Goal: Check status

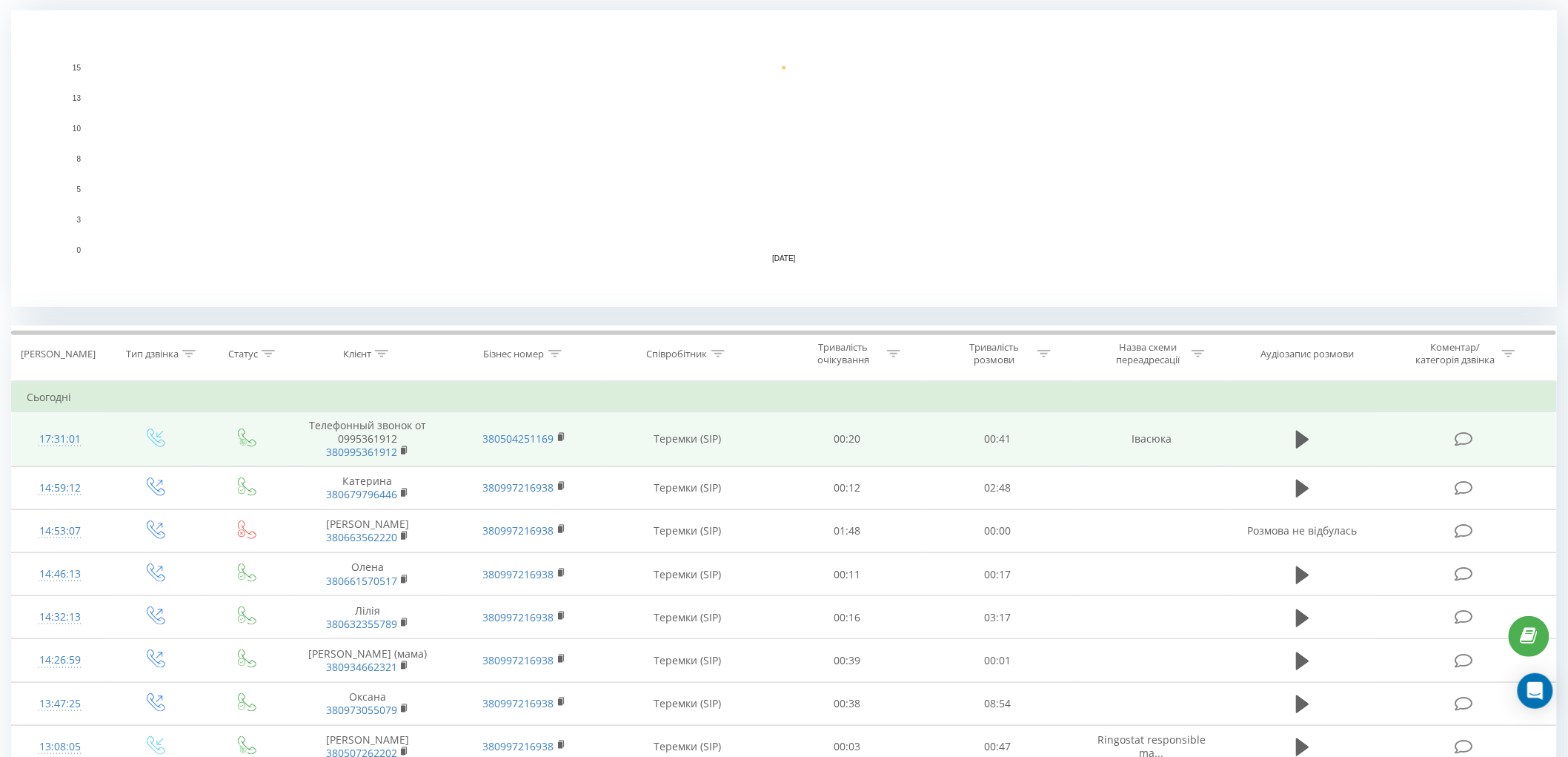
scroll to position [329, 0]
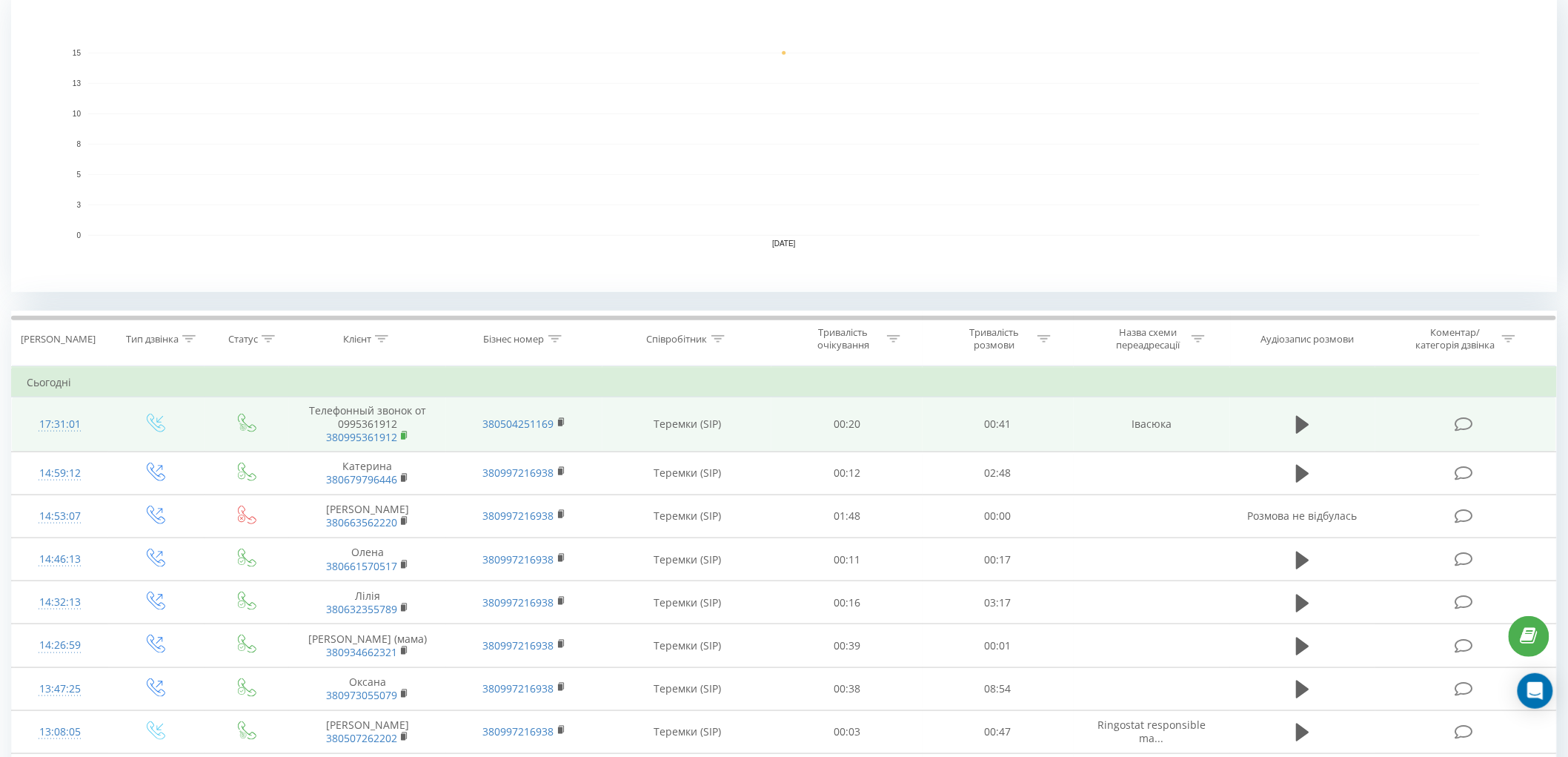
click at [404, 435] on rect at bounding box center [402, 436] width 5 height 7
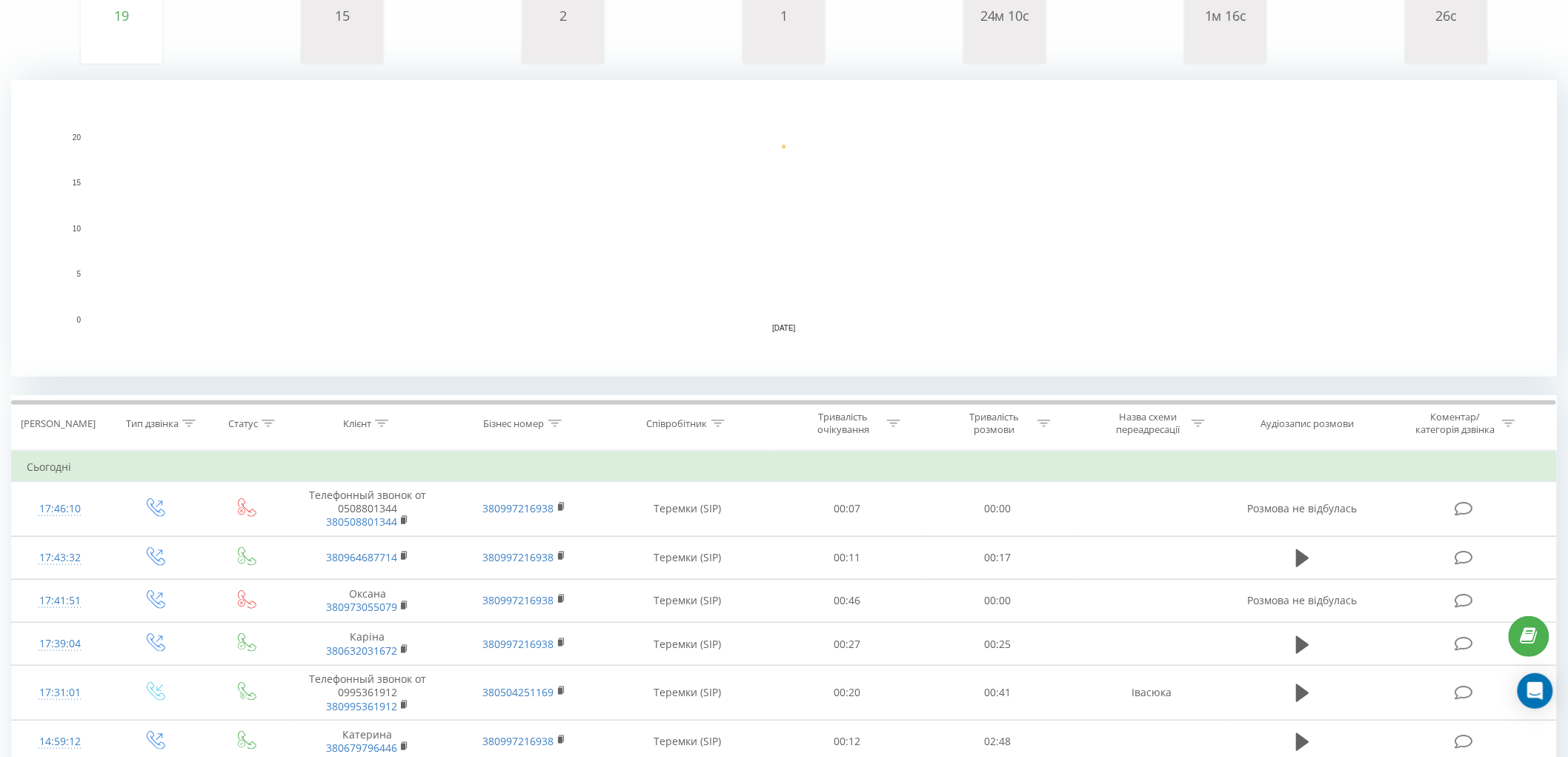
scroll to position [329, 0]
